Goal: Communication & Community: Answer question/provide support

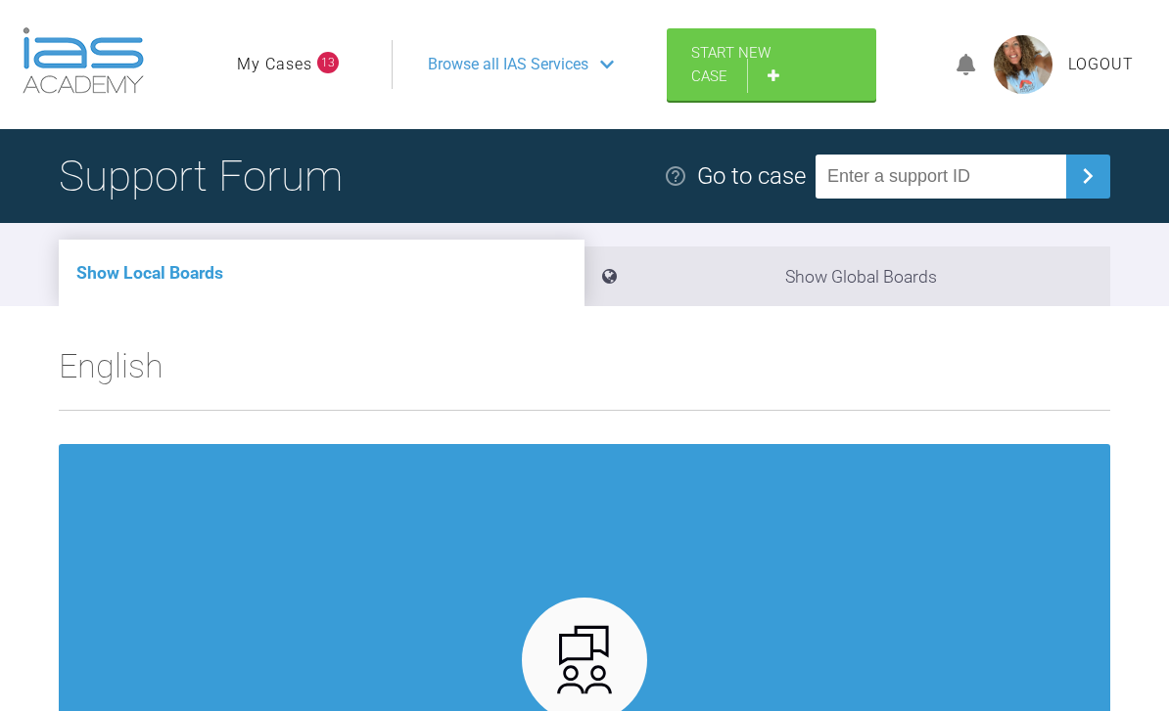
click at [287, 74] on link "My Cases" at bounding box center [274, 64] width 75 height 25
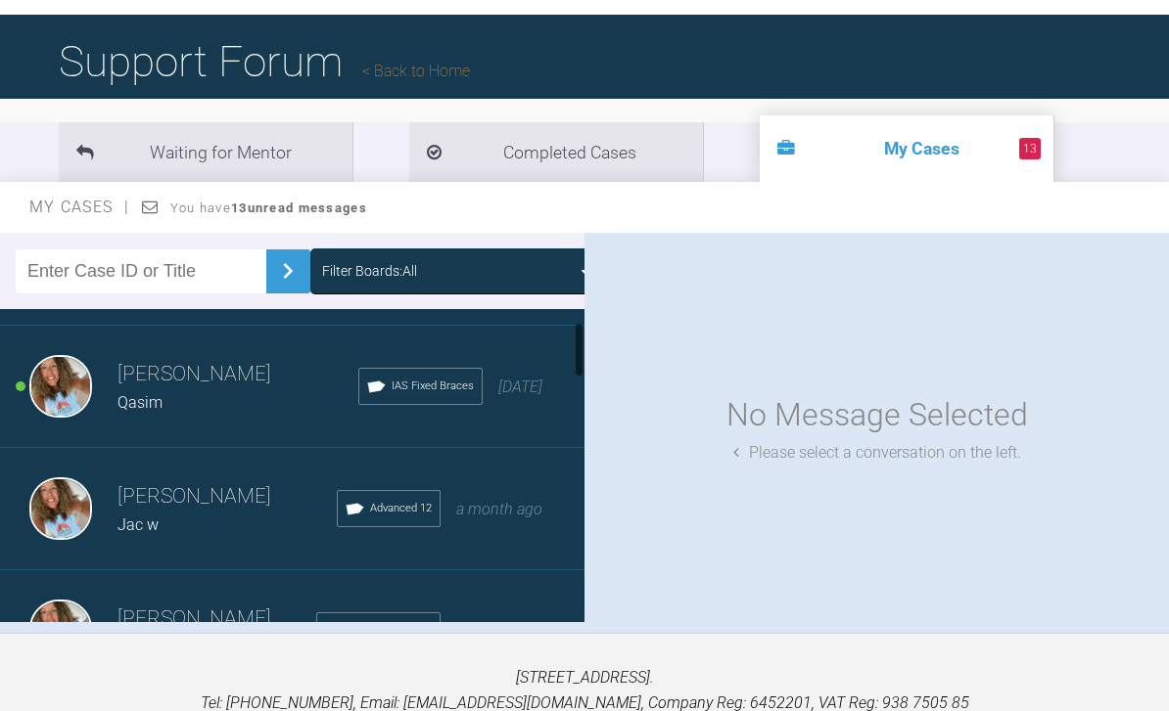
scroll to position [123, 0]
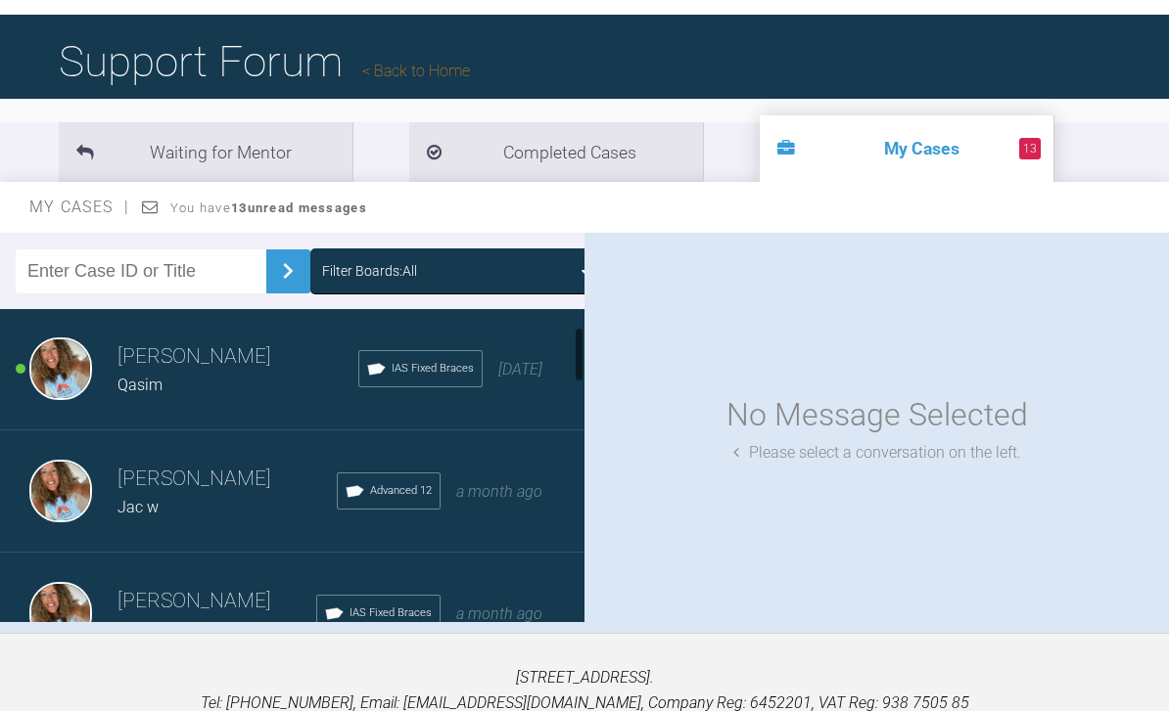
click at [271, 498] on div "Jac w" at bounding box center [226, 507] width 219 height 25
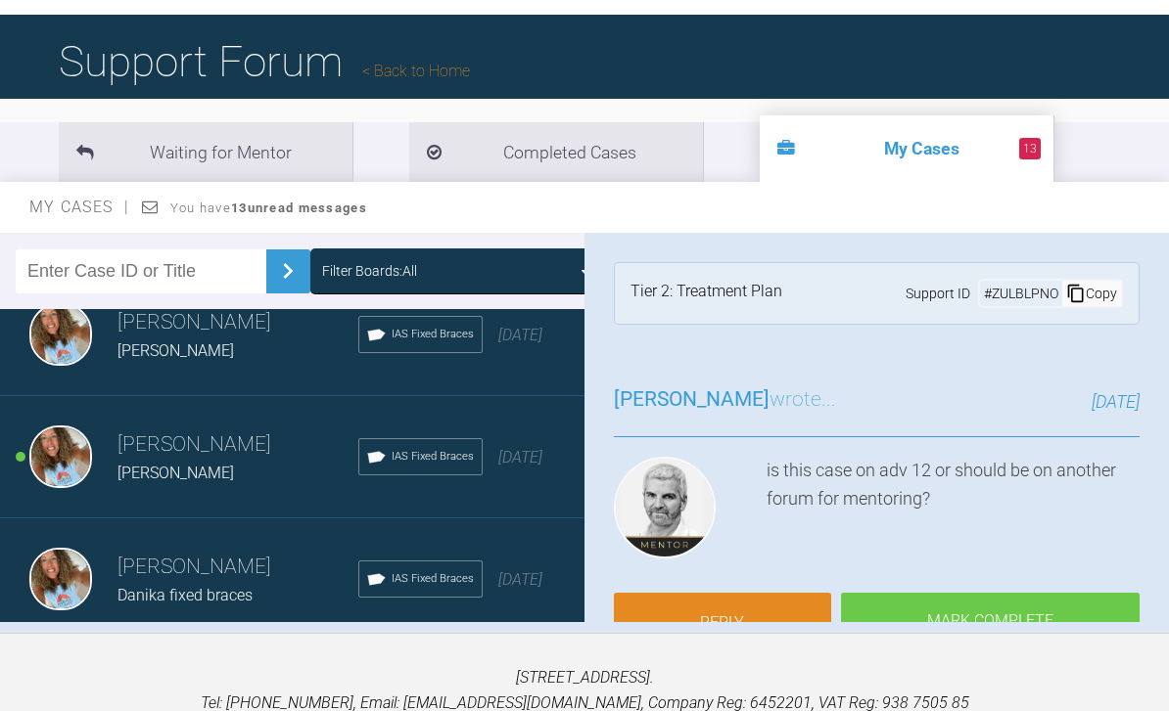
scroll to position [2120, 0]
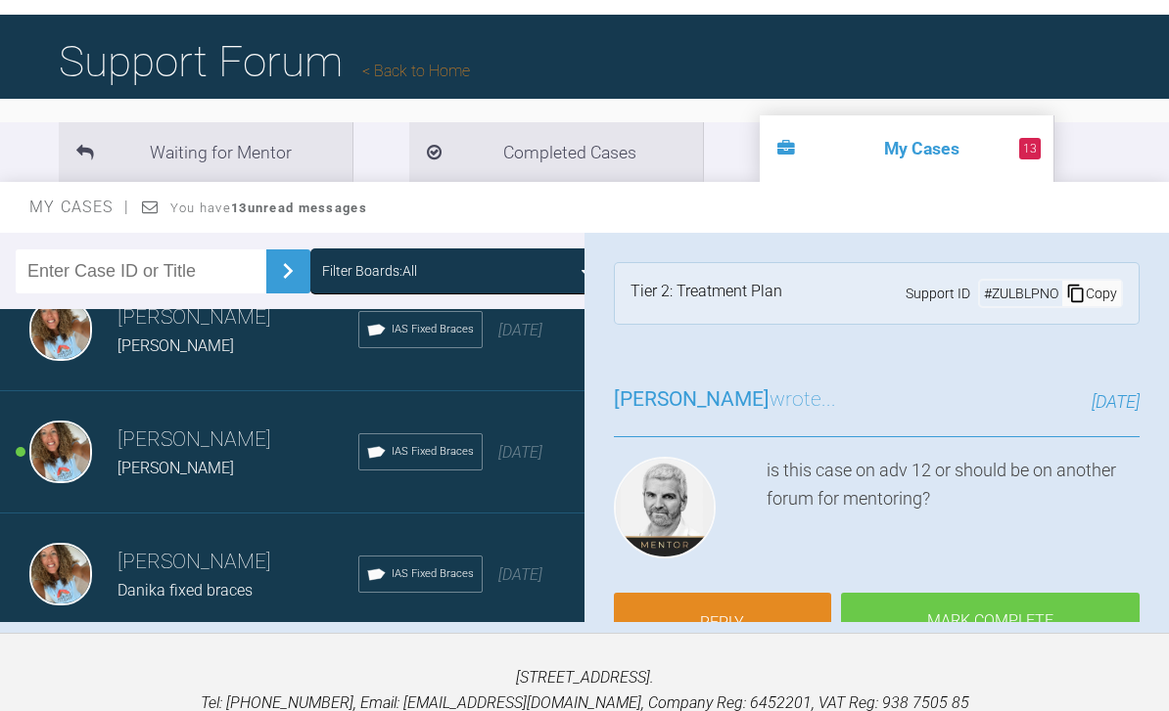
click at [206, 658] on div "Load more" at bounding box center [292, 666] width 584 height 61
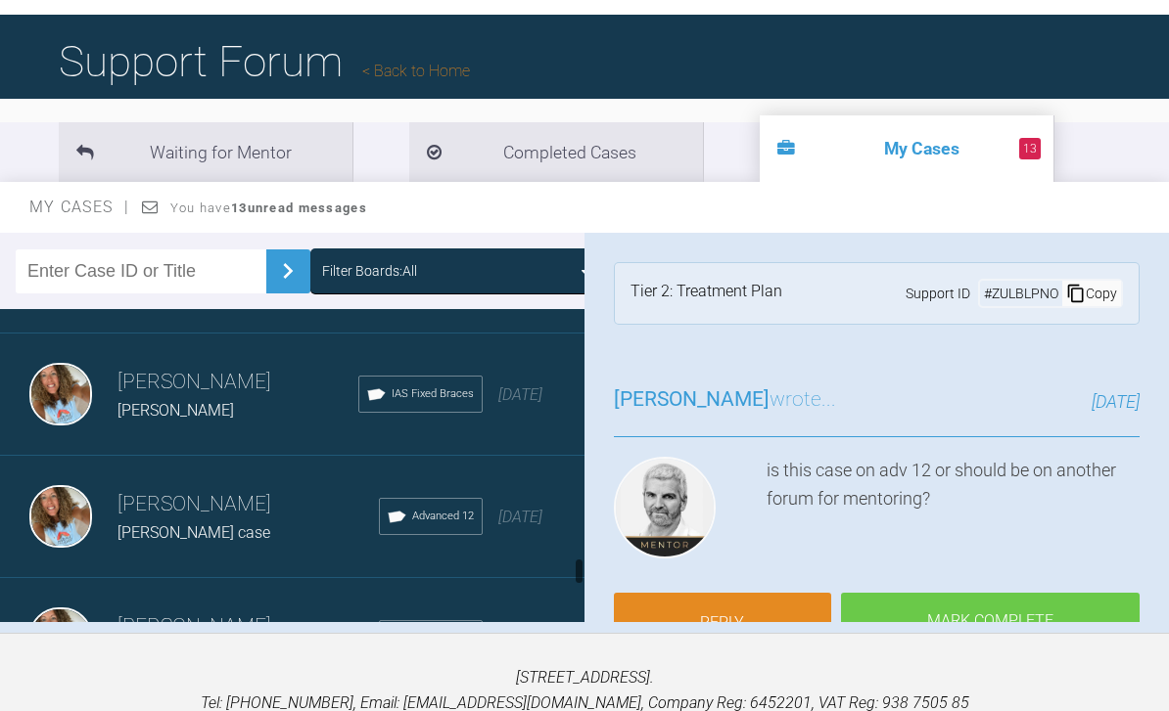
scroll to position [3282, 0]
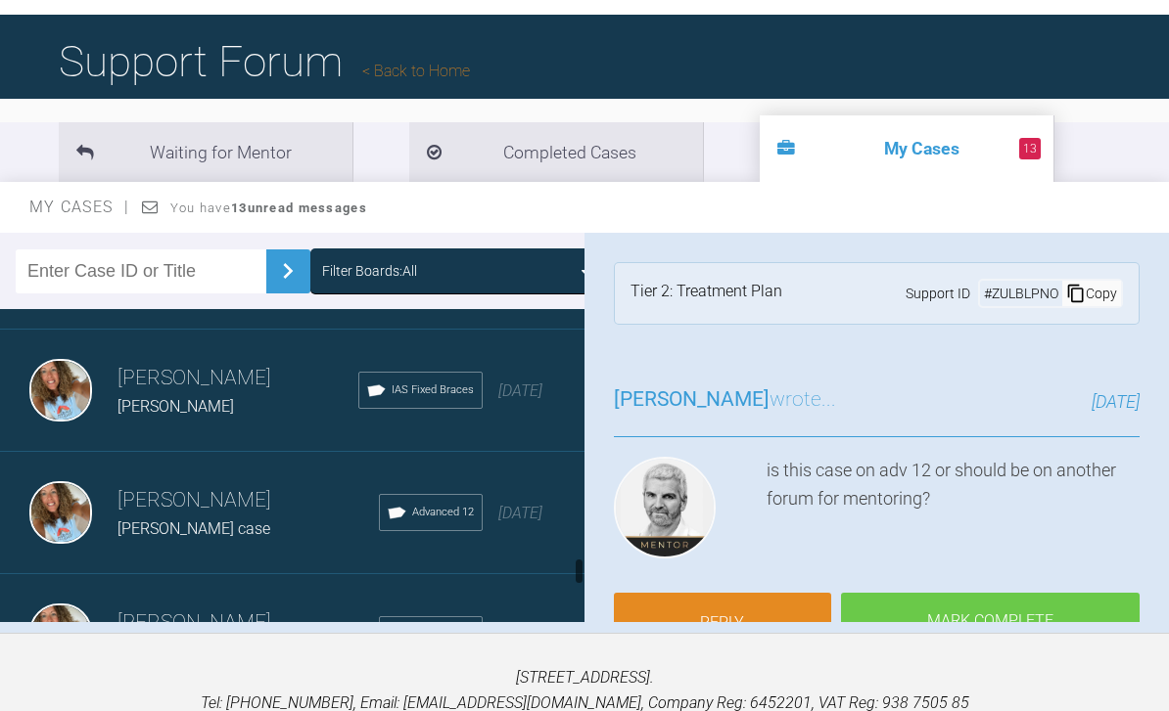
click at [161, 501] on h3 "[PERSON_NAME]" at bounding box center [247, 500] width 261 height 33
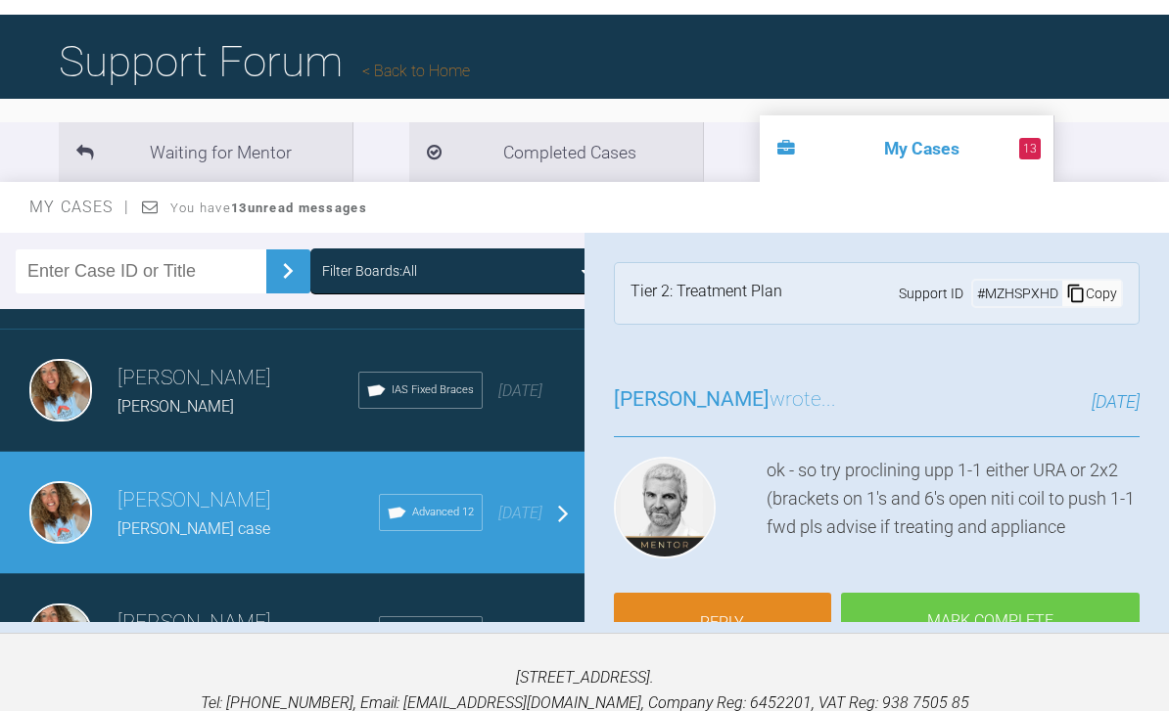
click at [163, 506] on h3 "[PERSON_NAME]" at bounding box center [247, 500] width 261 height 33
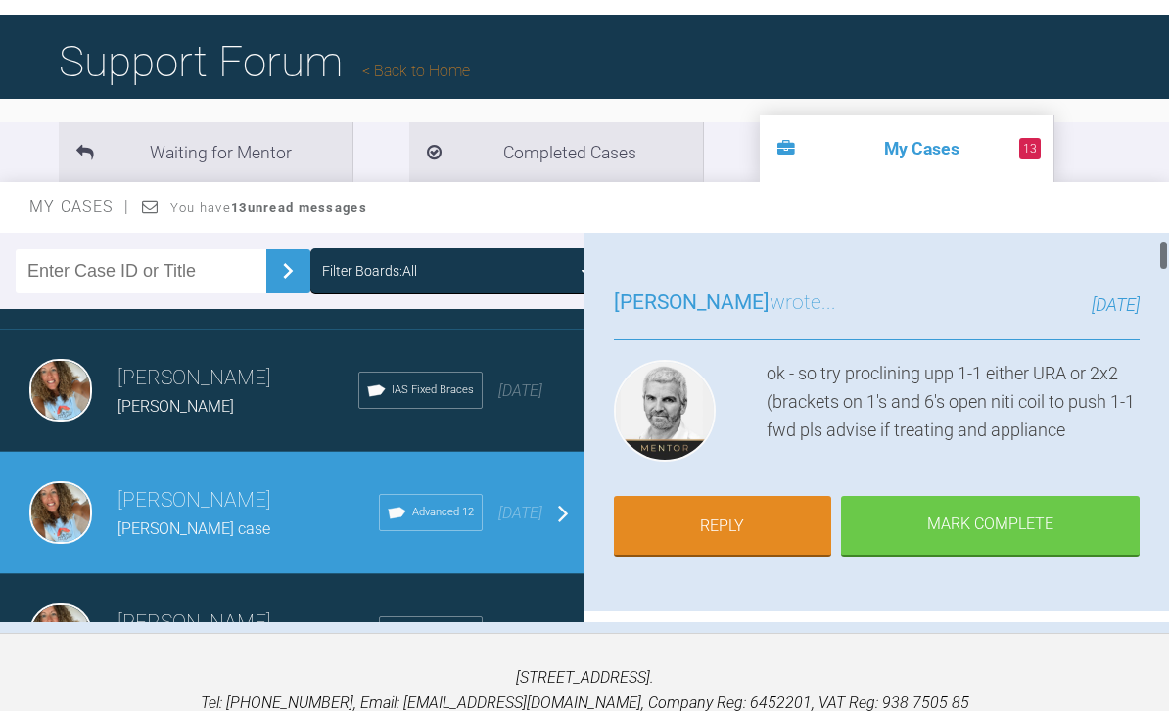
scroll to position [106, 0]
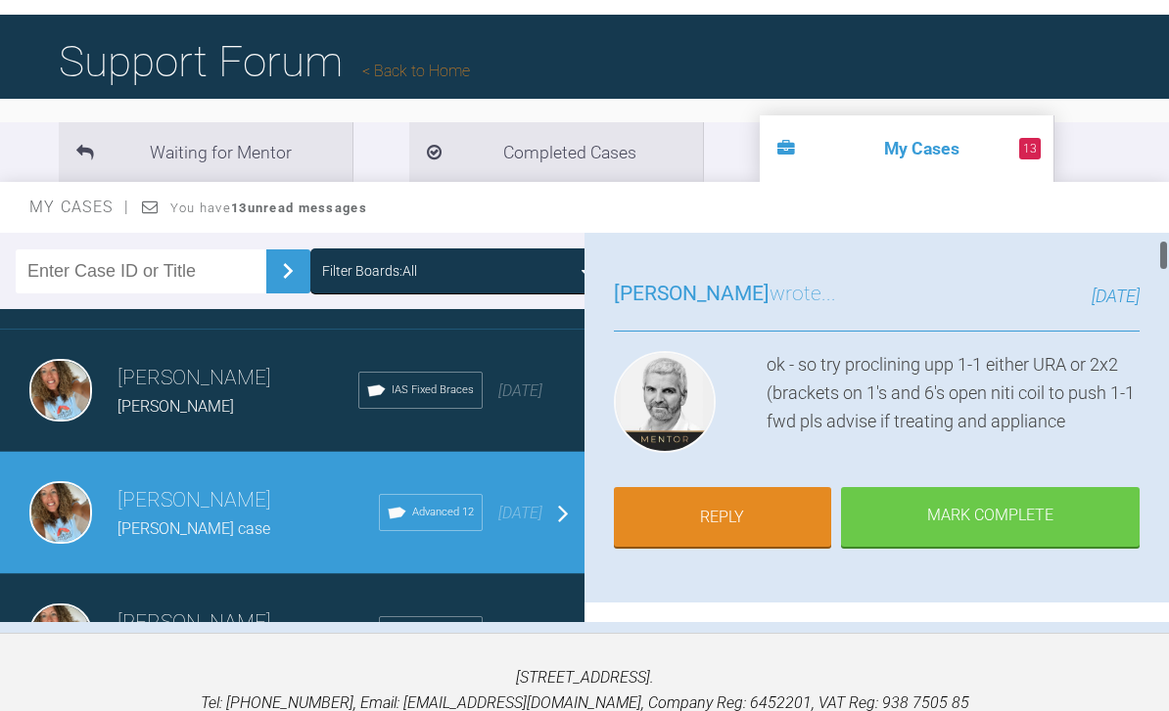
click at [730, 515] on link "Reply" at bounding box center [722, 517] width 217 height 61
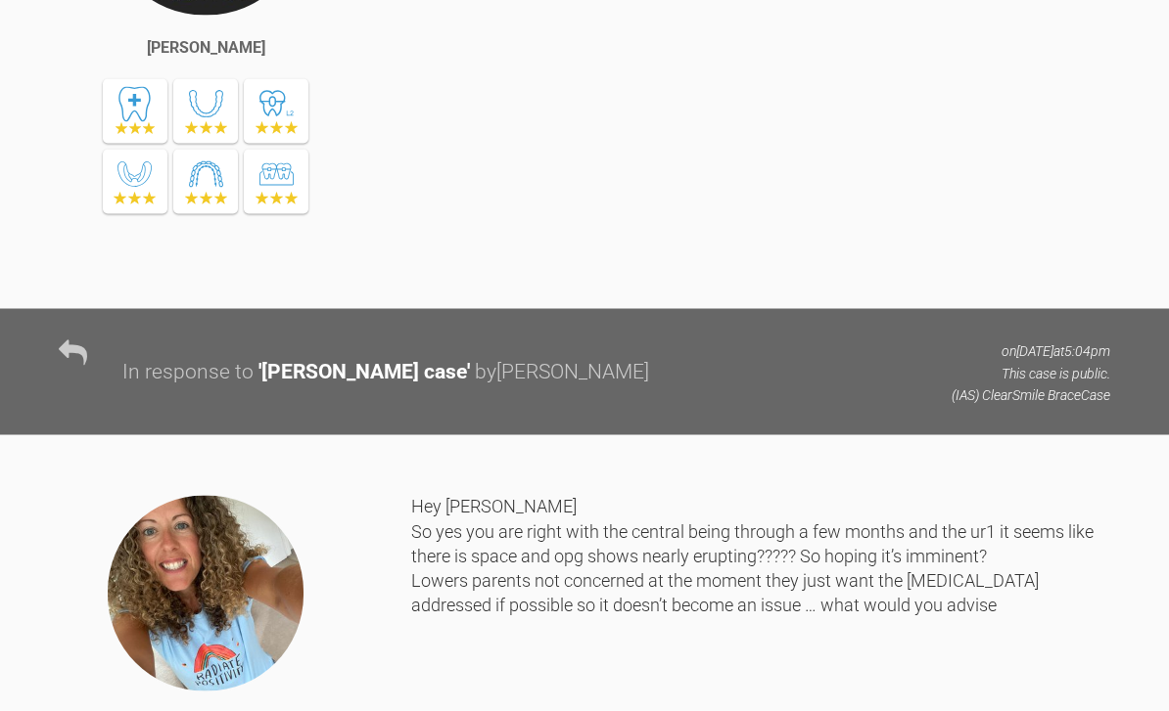
scroll to position [10898, 0]
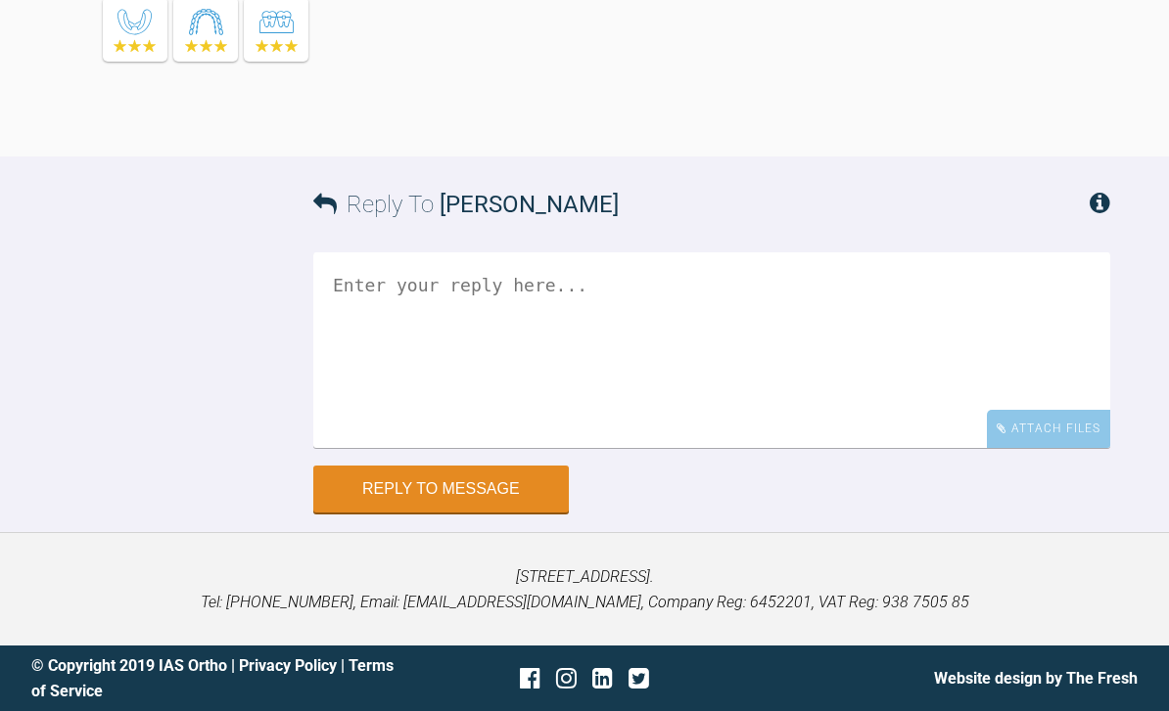
click at [1045, 448] on div "Attach Files" at bounding box center [1047, 429] width 123 height 38
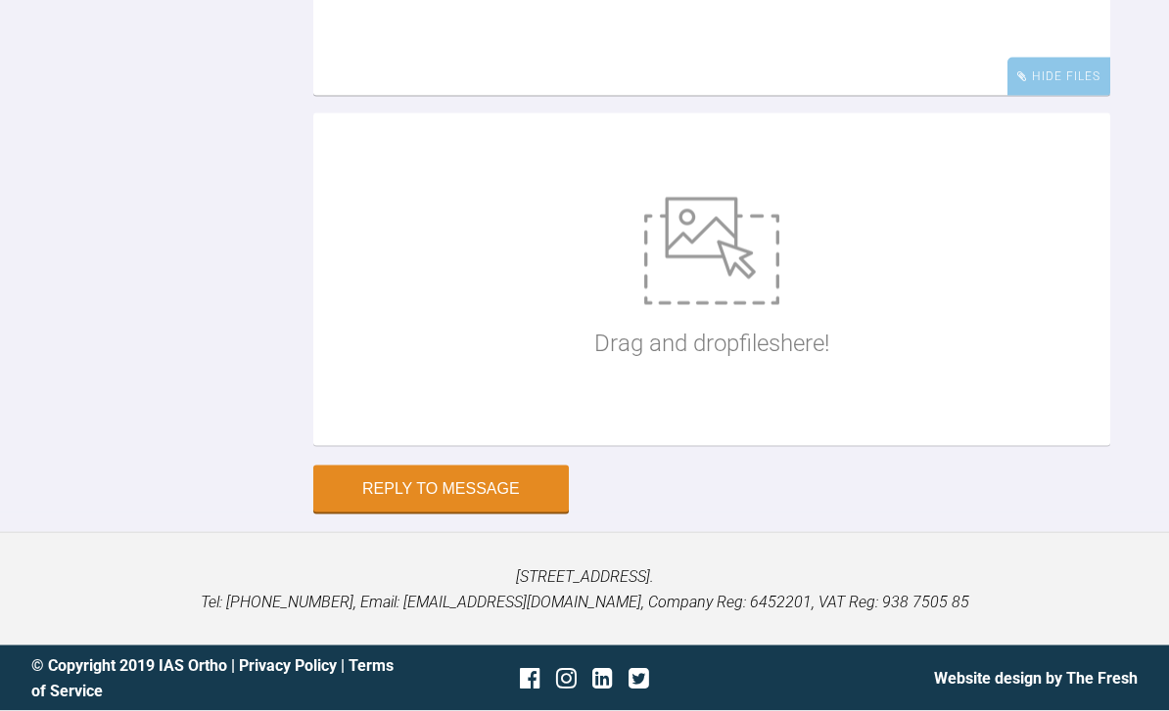
scroll to position [11227, 0]
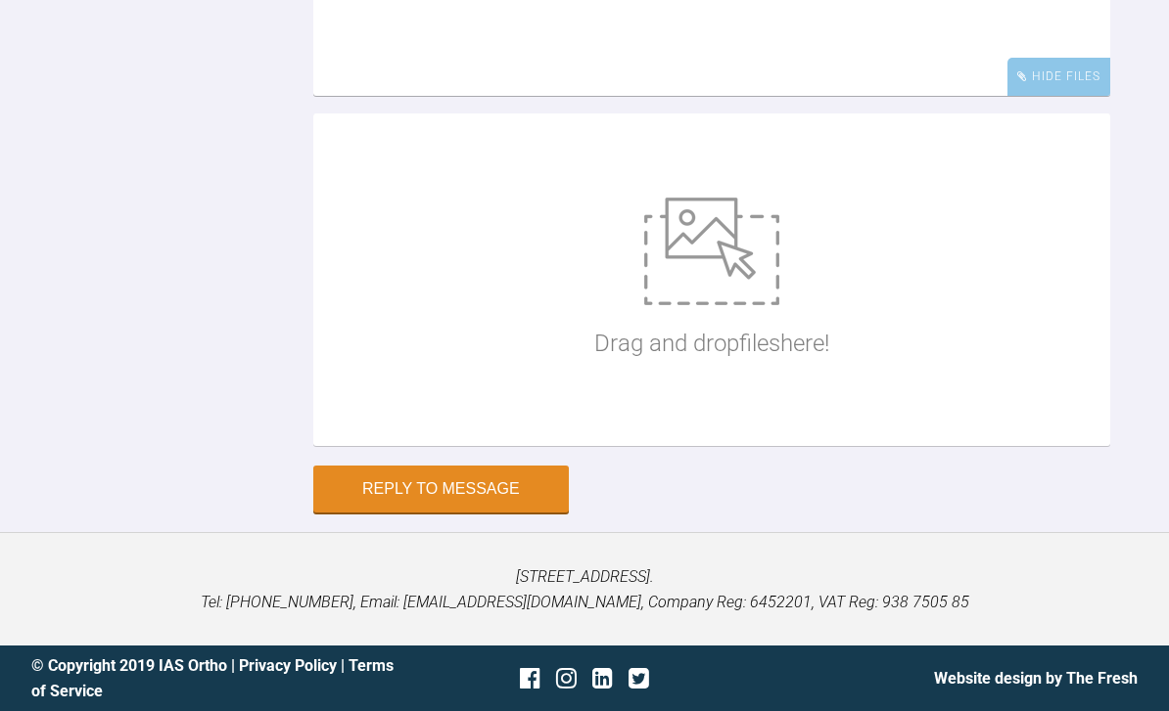
click at [681, 305] on img at bounding box center [711, 252] width 135 height 108
click at [415, 513] on button "Reply to Message" at bounding box center [440, 489] width 255 height 47
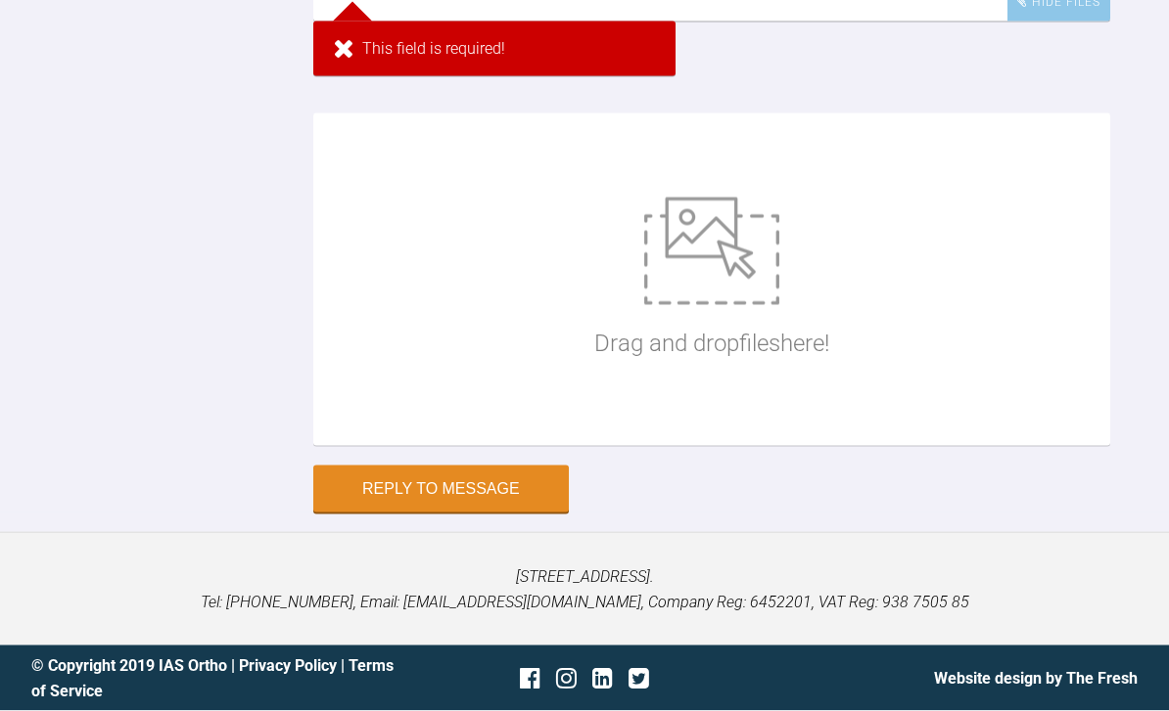
scroll to position [11156, 0]
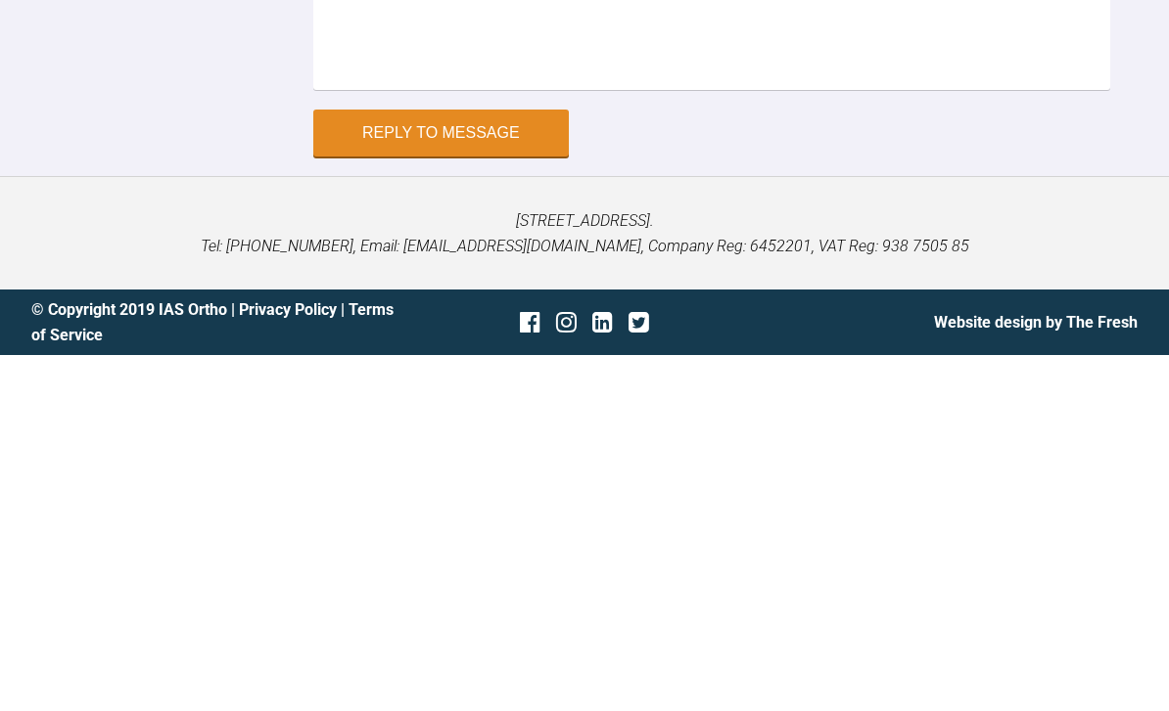
scroll to position [11145, 0]
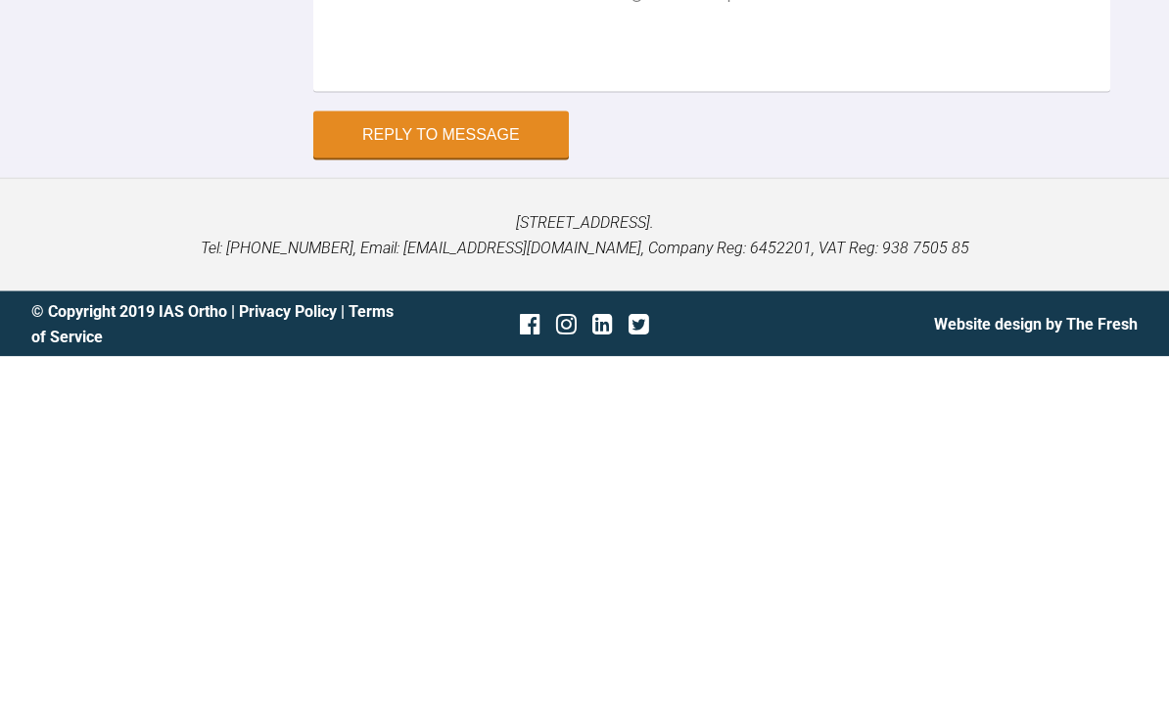
click at [711, 198] on img at bounding box center [711, 252] width 135 height 108
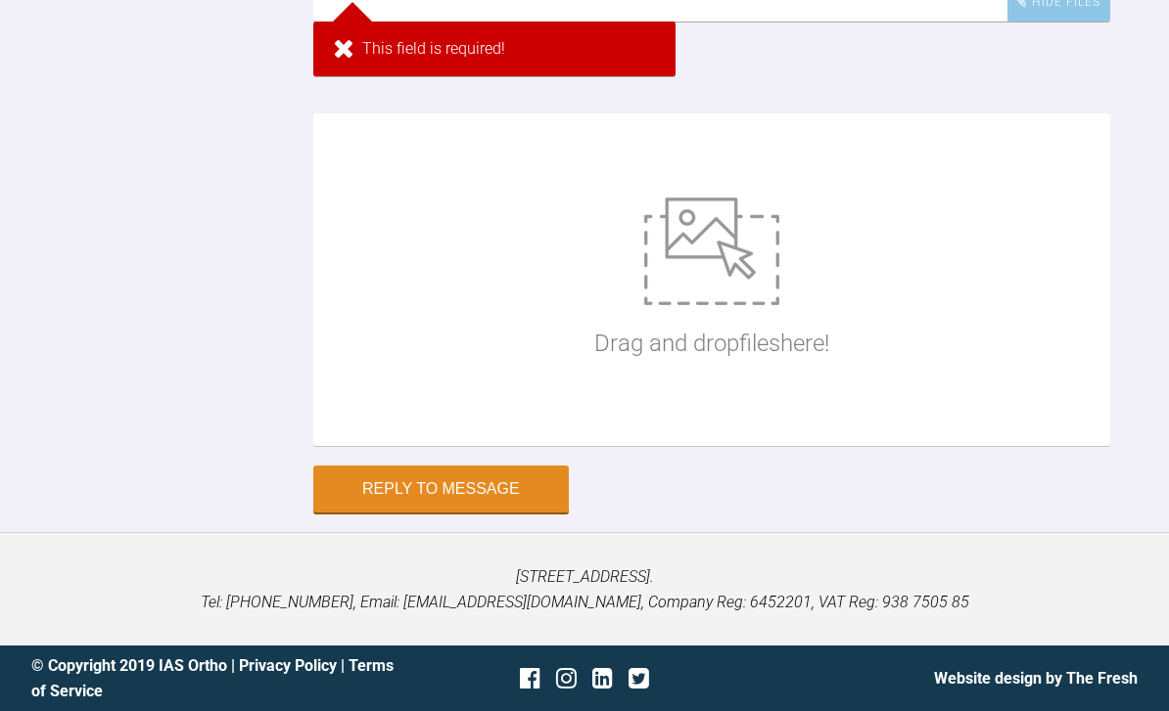
click at [695, 305] on img at bounding box center [711, 252] width 135 height 108
click at [726, 305] on img at bounding box center [711, 252] width 135 height 108
type input "C:\fakepath\IMG_1159.jpeg"
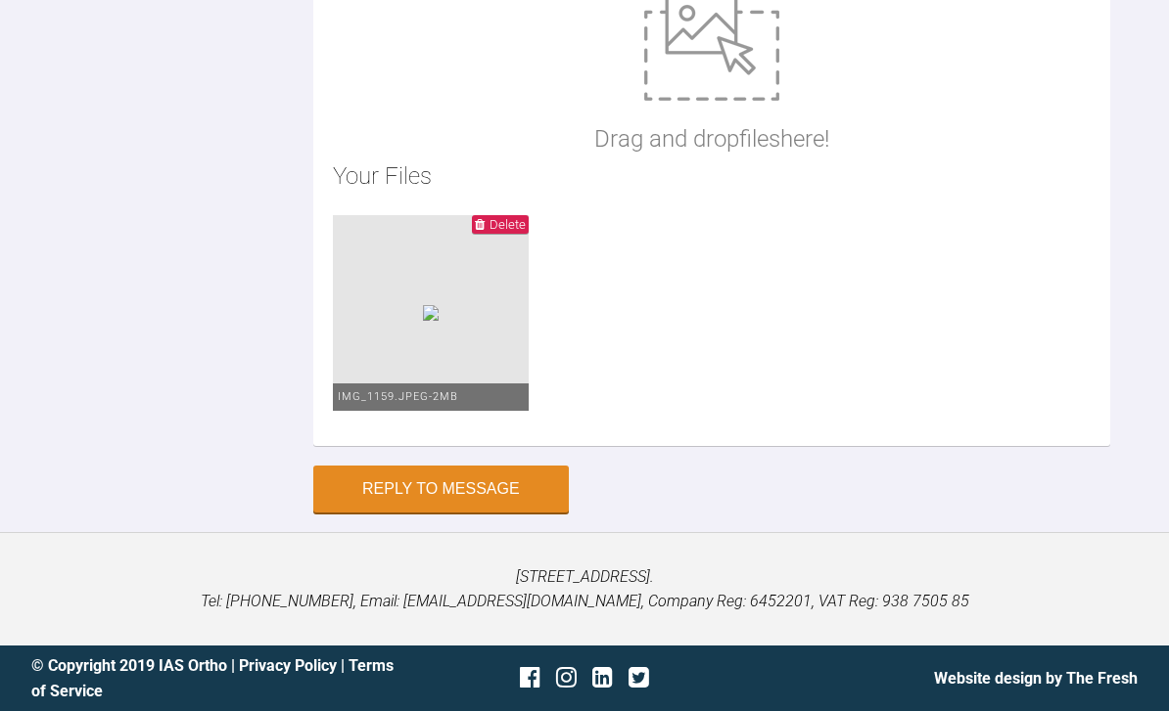
scroll to position [34, 0]
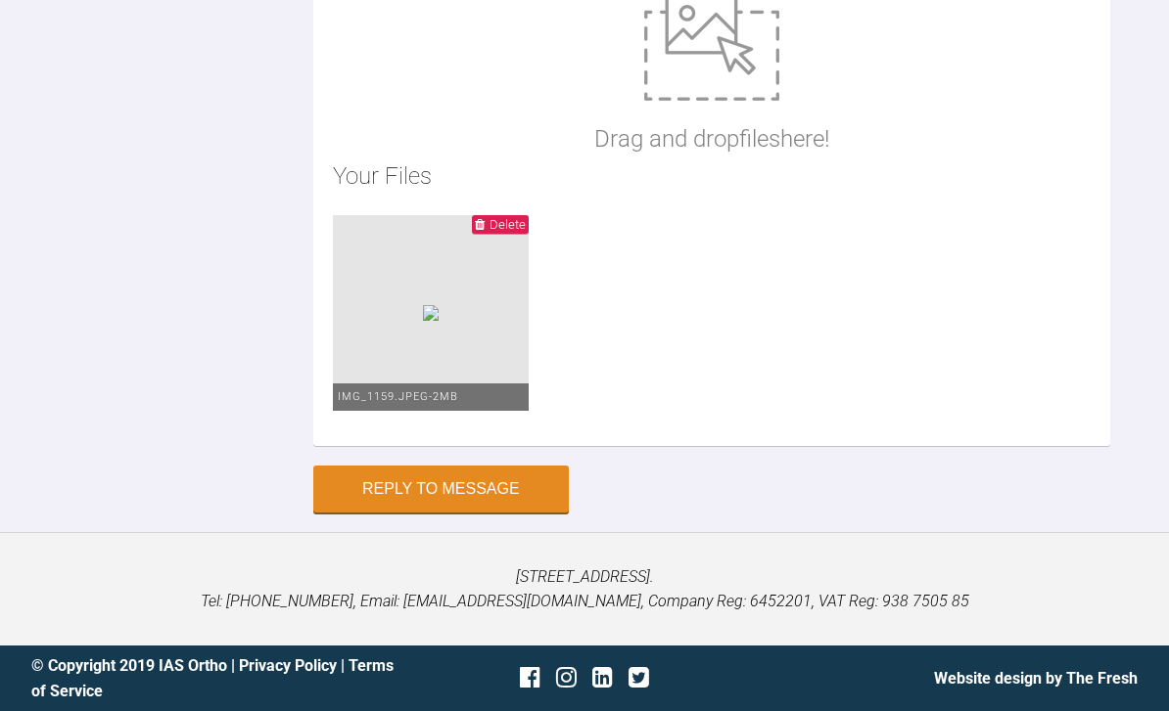
scroll to position [81, 0]
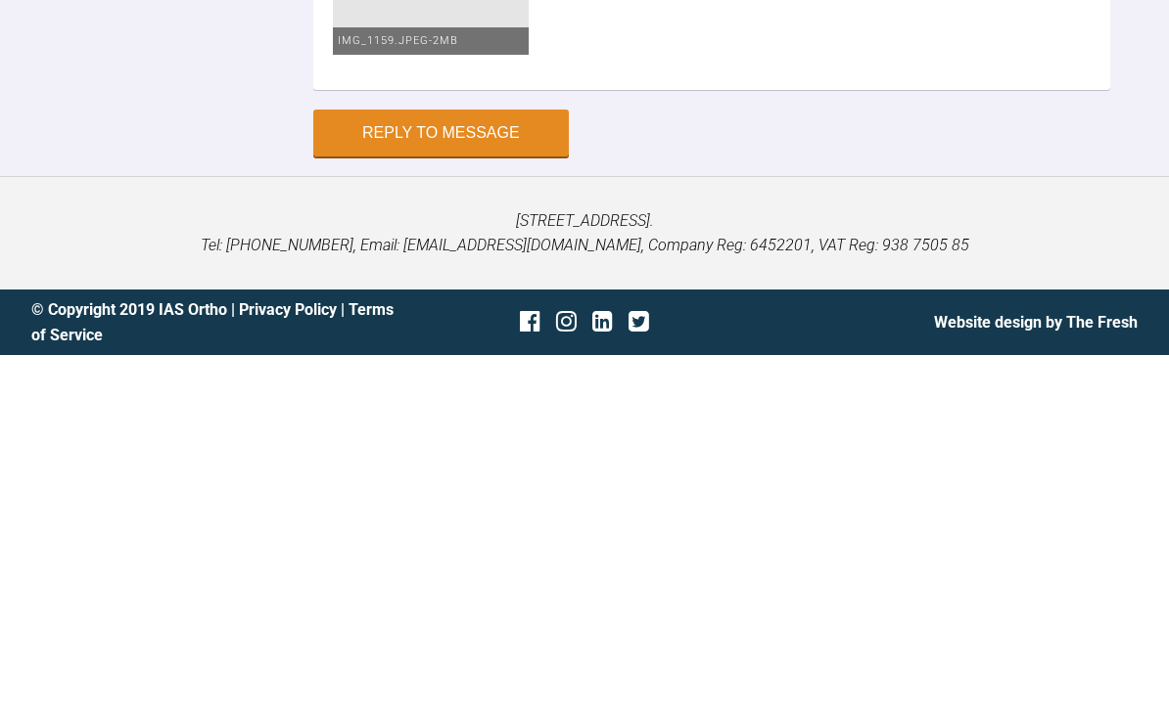
scroll to position [11452, 0]
type textarea "Urq design Pt has unerupted 6s so cribs on es and also c clasps on cs as her es…"
click at [504, 466] on button "Reply to Message" at bounding box center [440, 489] width 255 height 47
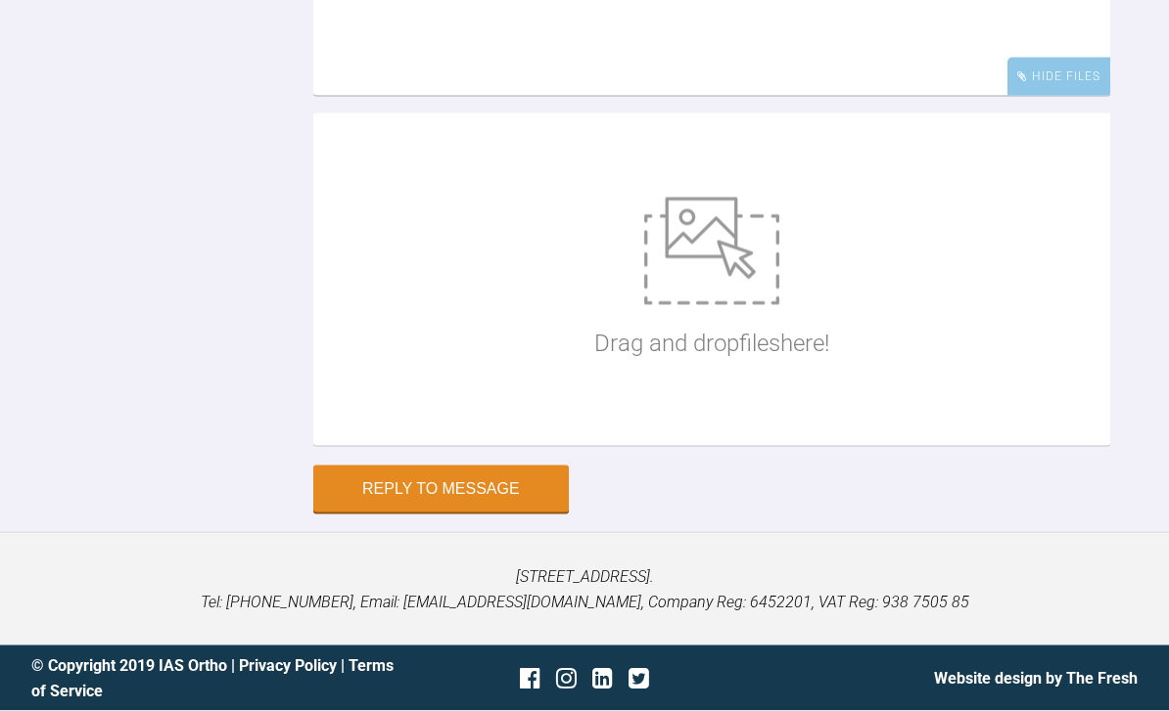
scroll to position [11600, 0]
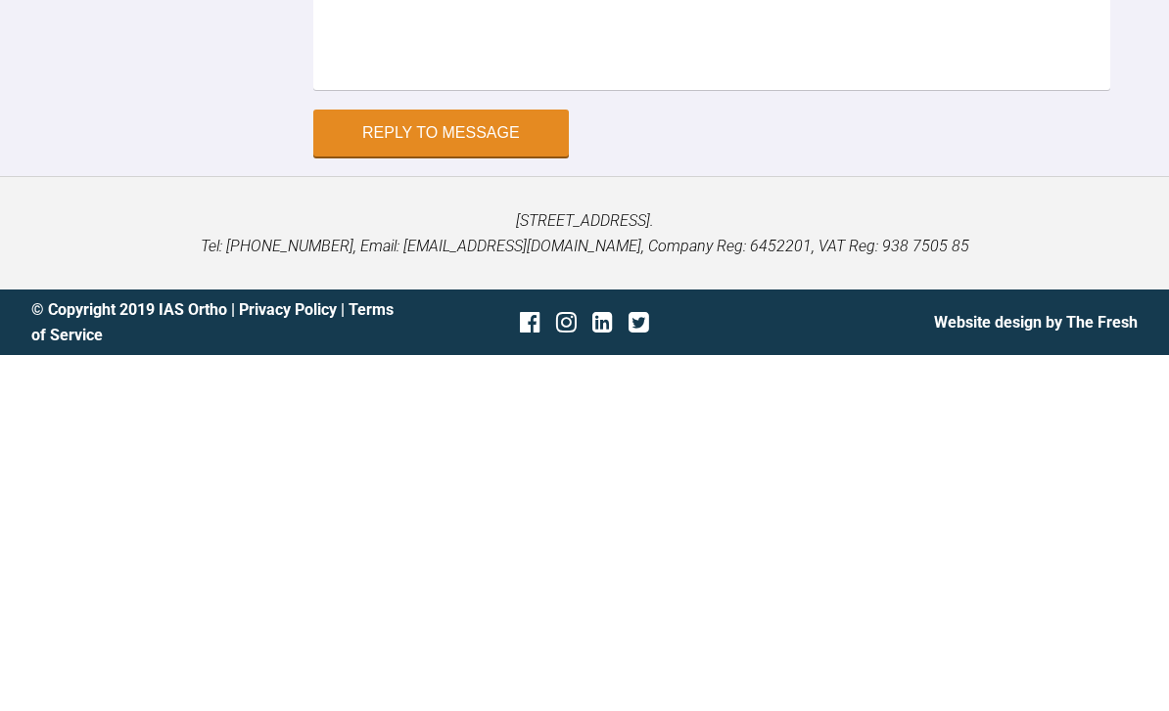
type textarea "Should say ura not urq sorry"
click at [486, 466] on button "Reply to Message" at bounding box center [440, 489] width 255 height 47
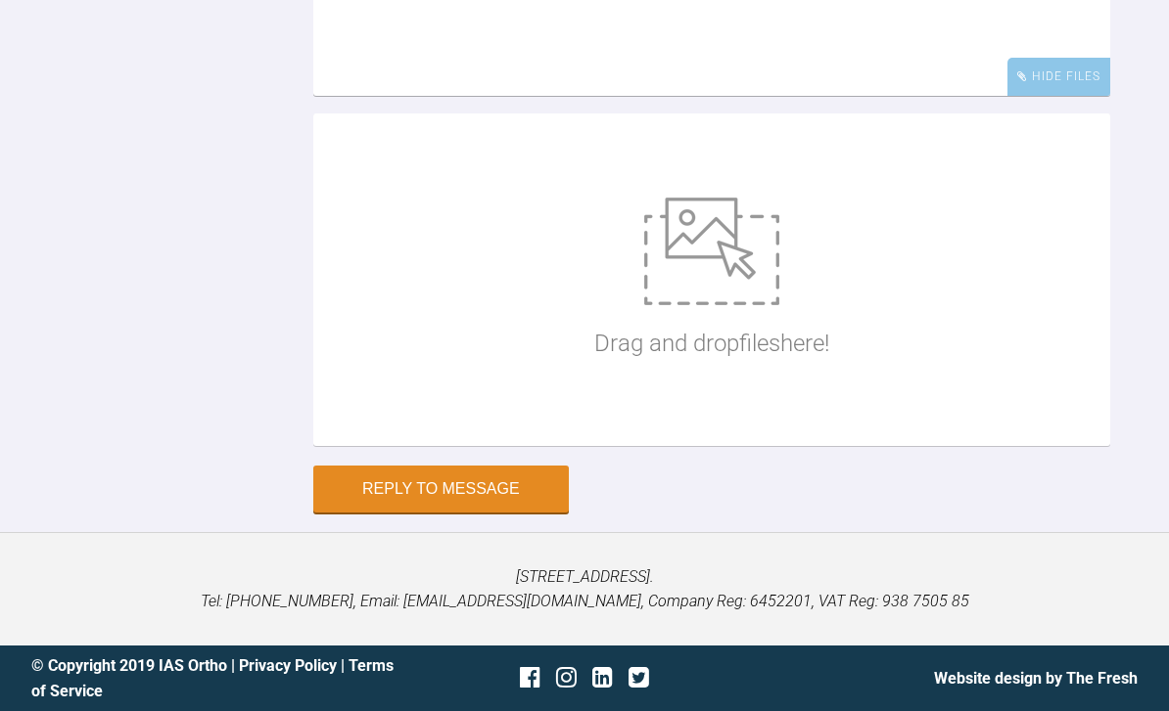
scroll to position [12199, 0]
